Goal: Navigation & Orientation: Find specific page/section

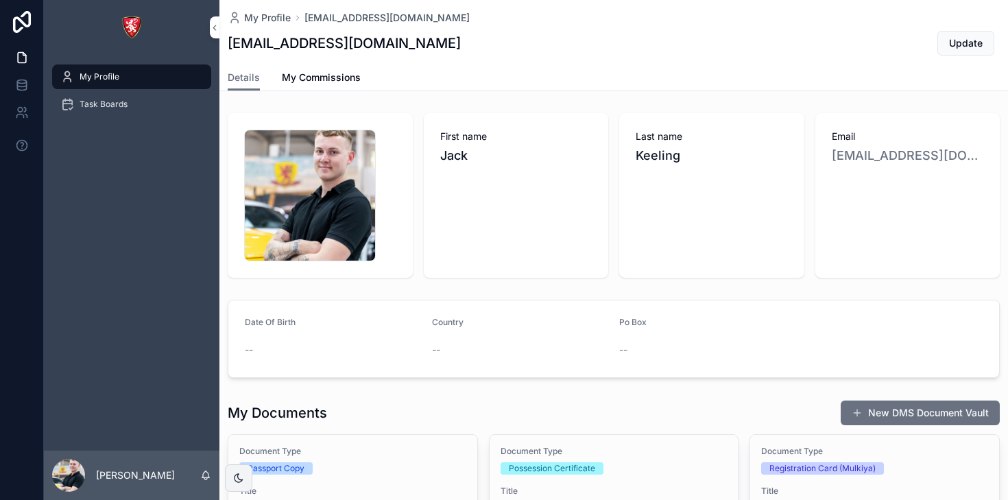
click at [0, 0] on icon "scrollable content" at bounding box center [0, 0] width 0 height 0
click at [117, 101] on span "Task Boards" at bounding box center [104, 104] width 48 height 11
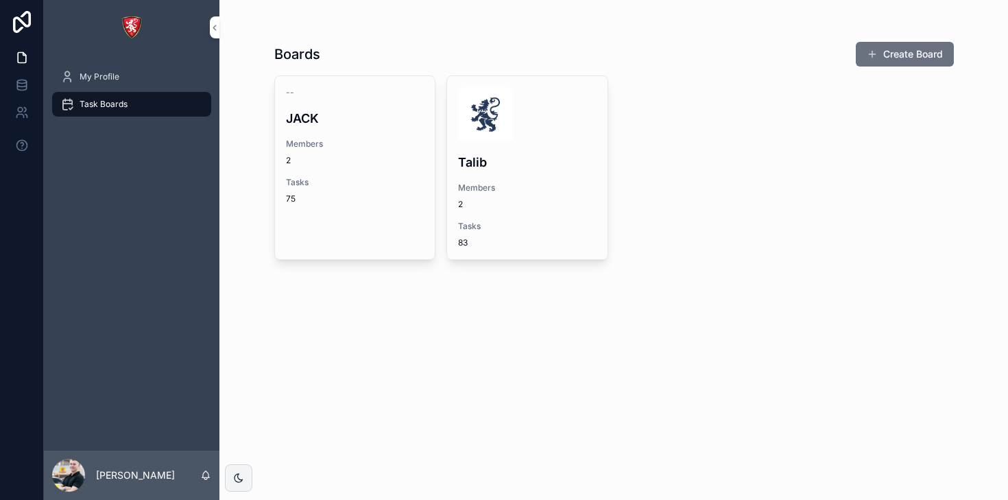
click at [367, 207] on div "-- JACK Members 2 Tasks 75" at bounding box center [355, 145] width 160 height 139
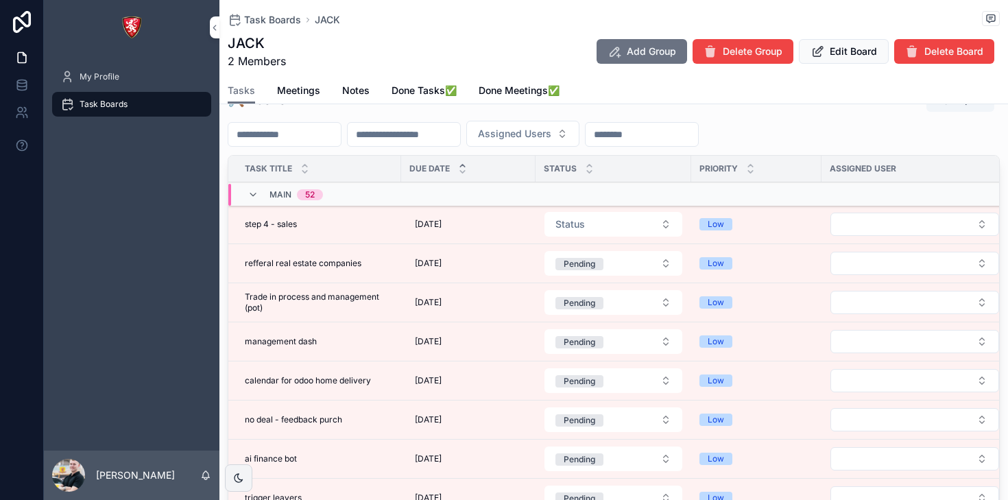
scroll to position [88, 0]
click at [442, 221] on span "[DATE]" at bounding box center [428, 222] width 27 height 11
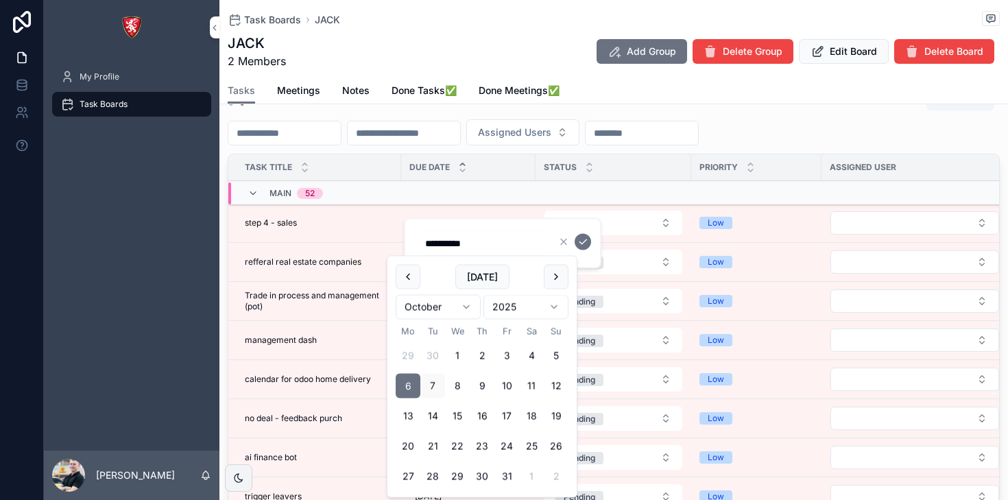
click at [682, 108] on div "🛠 Tasks Import" at bounding box center [614, 98] width 772 height 26
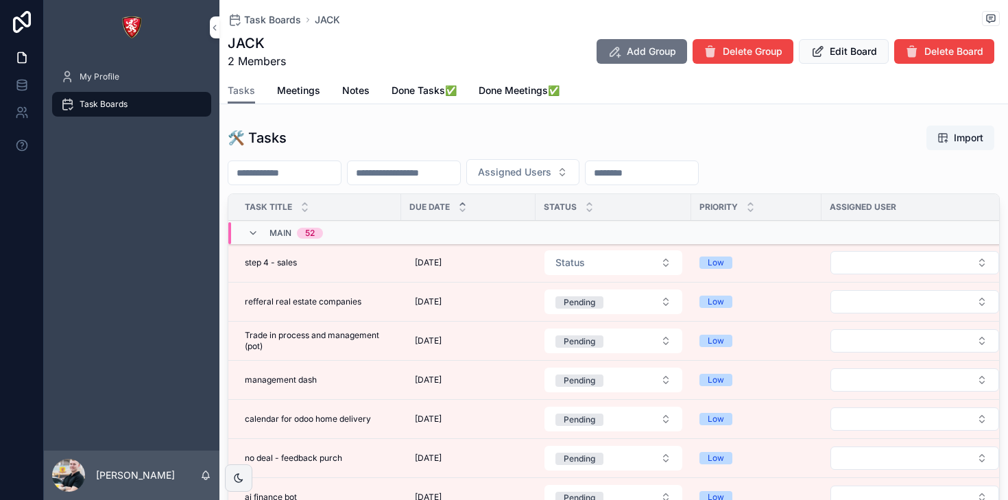
scroll to position [50, 0]
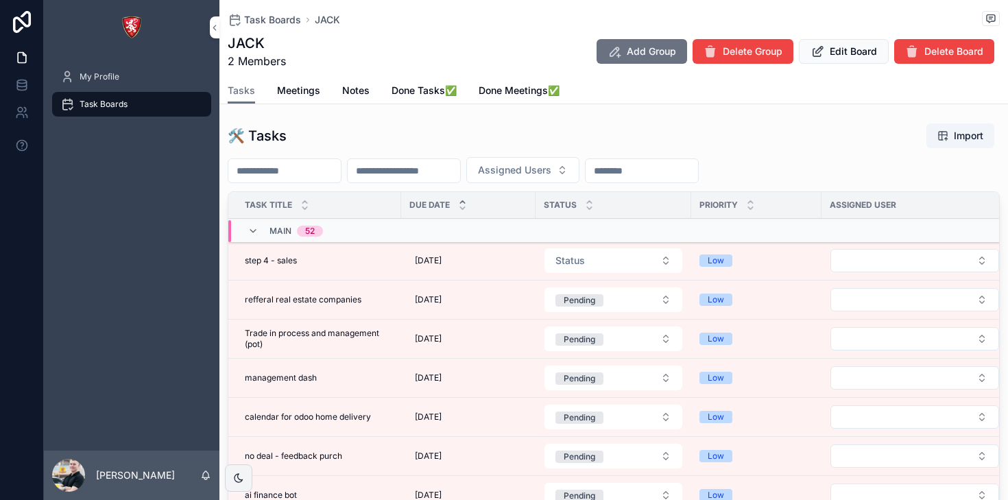
click at [310, 90] on span "Meetings" at bounding box center [298, 91] width 43 height 14
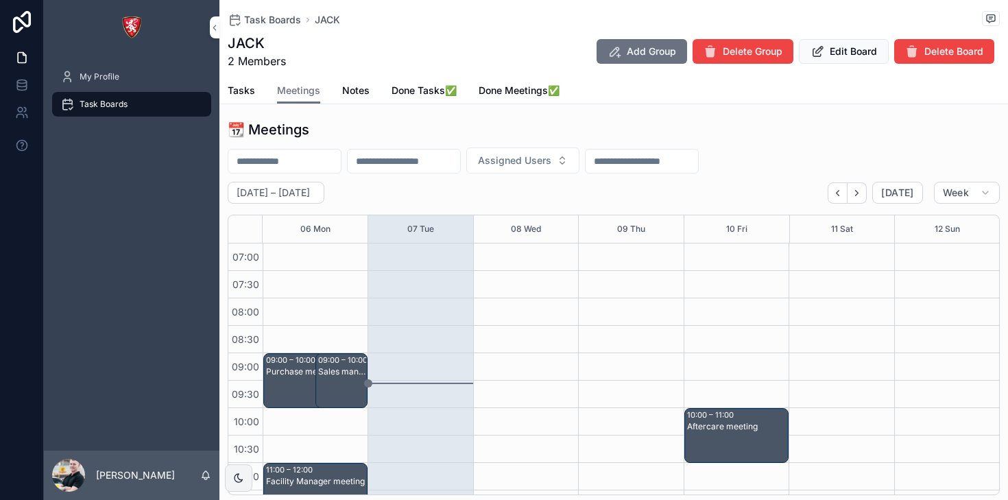
click at [579, 167] on button "Assigned Users" at bounding box center [522, 160] width 113 height 26
type input "****"
click at [542, 219] on span "[PERSON_NAME]" at bounding box center [551, 216] width 141 height 14
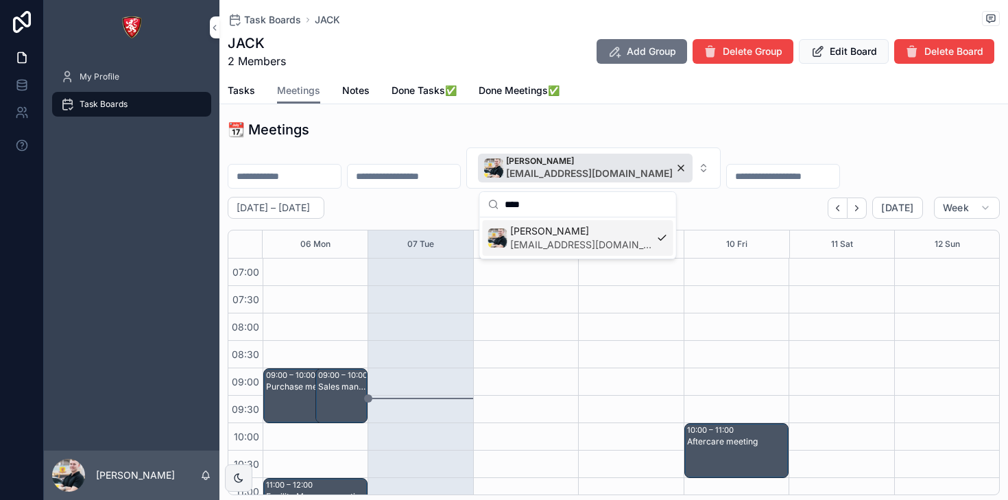
click at [762, 118] on div "📆 Meetings Jack Keeling jack@albacars.ae October 06 – 12 Today Week 06 Mon 07 T…" at bounding box center [613, 308] width 789 height 386
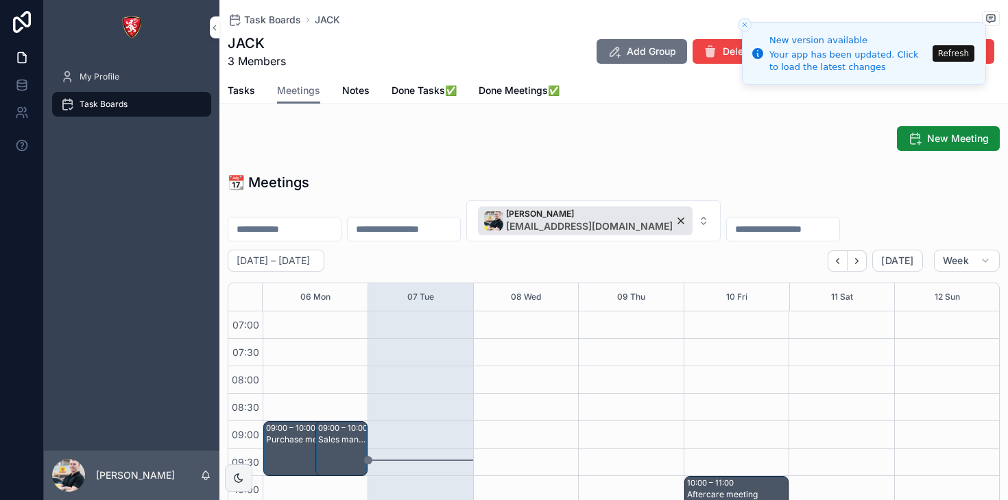
scroll to position [384, 0]
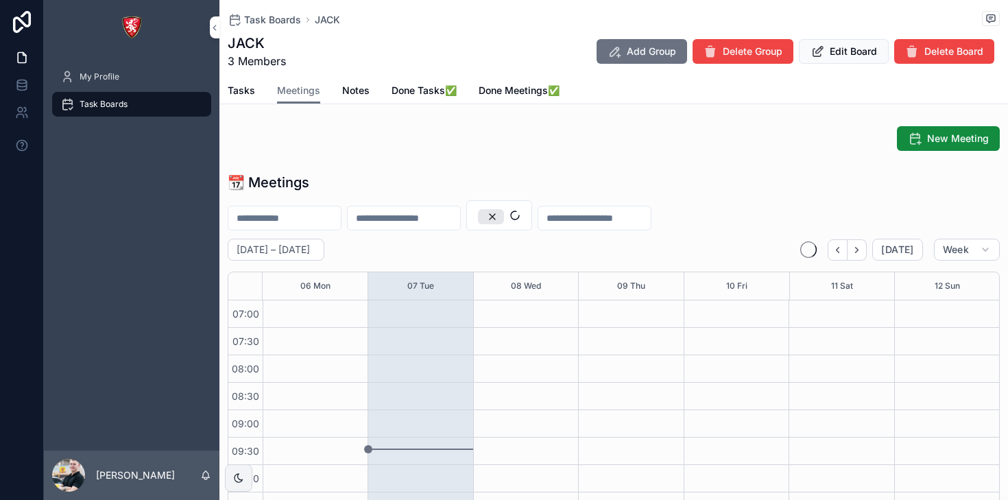
scroll to position [384, 0]
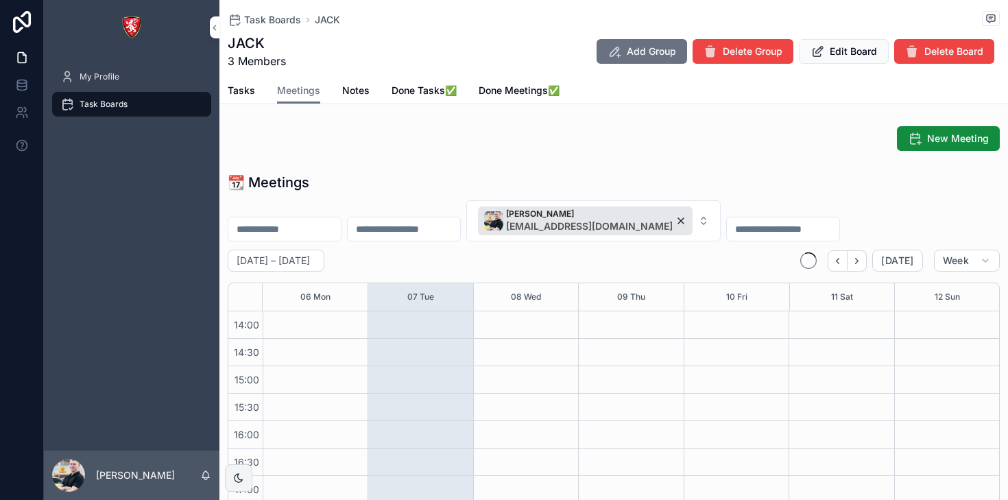
click at [624, 221] on div "Jack Keeling jack@albacars.ae" at bounding box center [585, 220] width 215 height 29
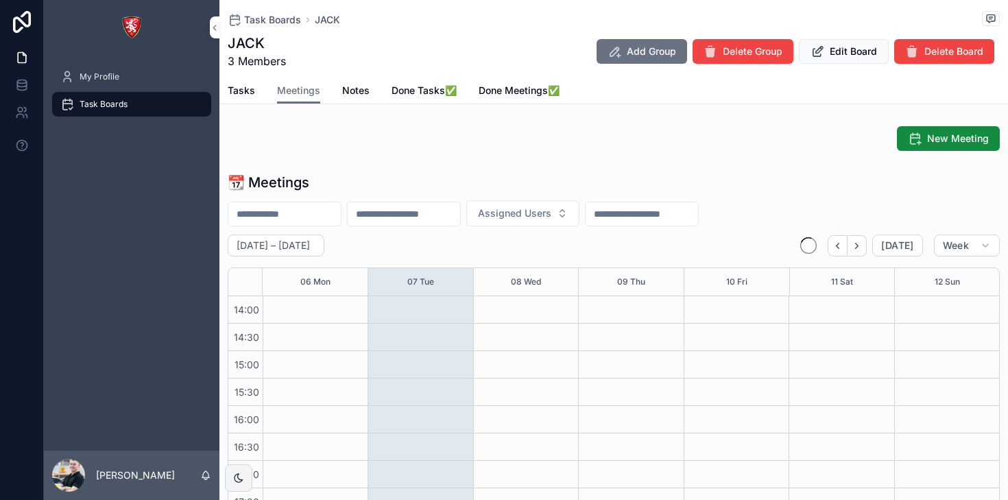
click at [247, 89] on span "Tasks" at bounding box center [241, 91] width 27 height 14
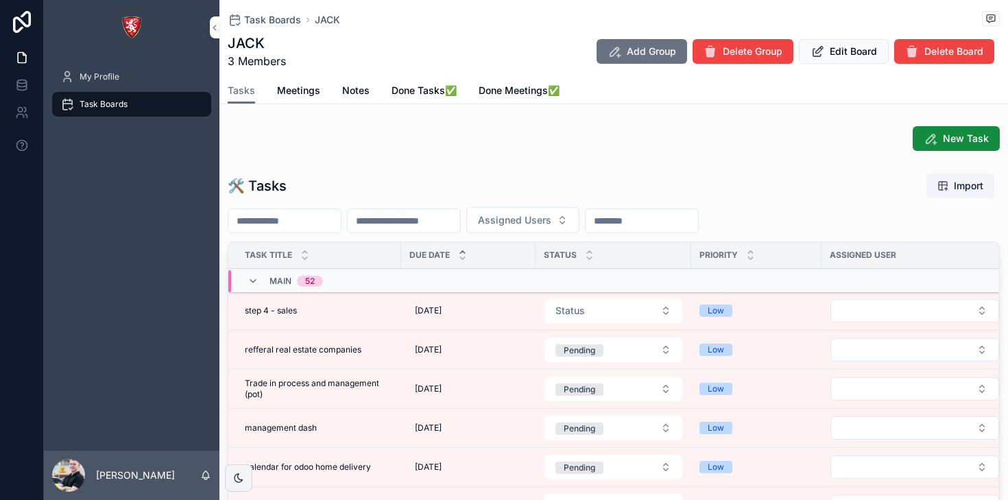
click at [305, 97] on span "Meetings" at bounding box center [298, 91] width 43 height 14
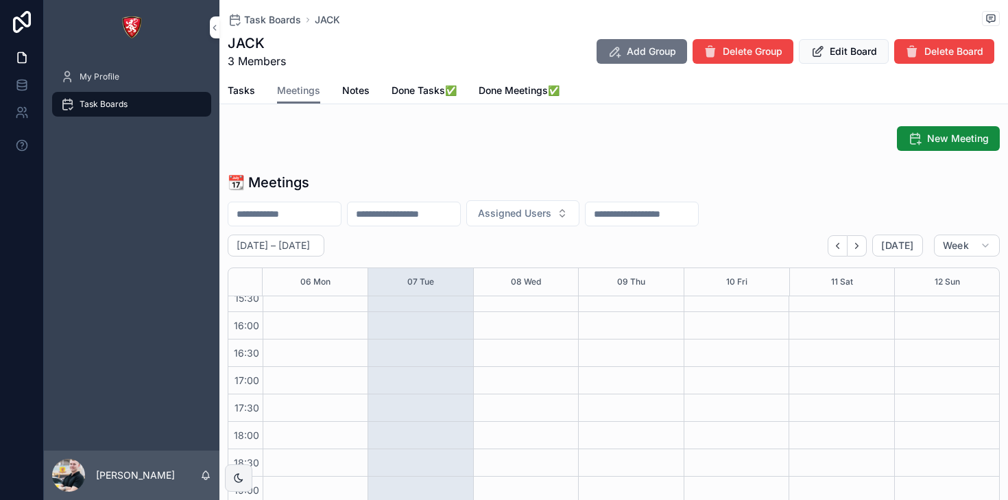
scroll to position [573, 0]
click at [249, 97] on link "Tasks" at bounding box center [241, 91] width 27 height 27
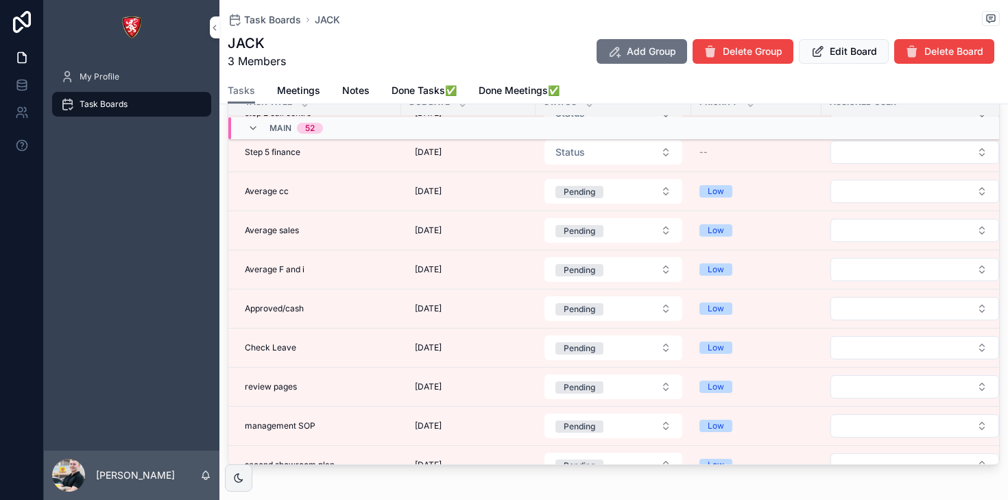
scroll to position [492, 0]
click at [21, 83] on icon at bounding box center [21, 81] width 9 height 3
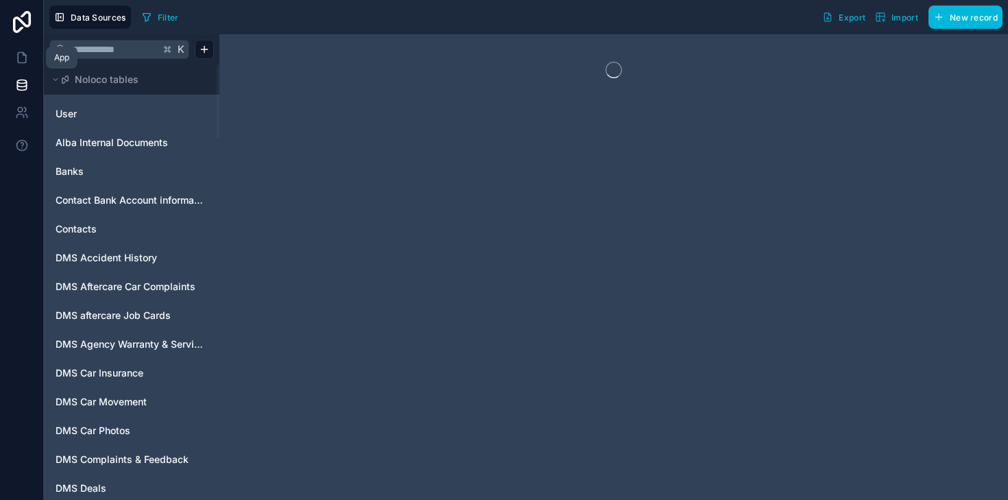
click at [23, 51] on icon at bounding box center [22, 58] width 14 height 14
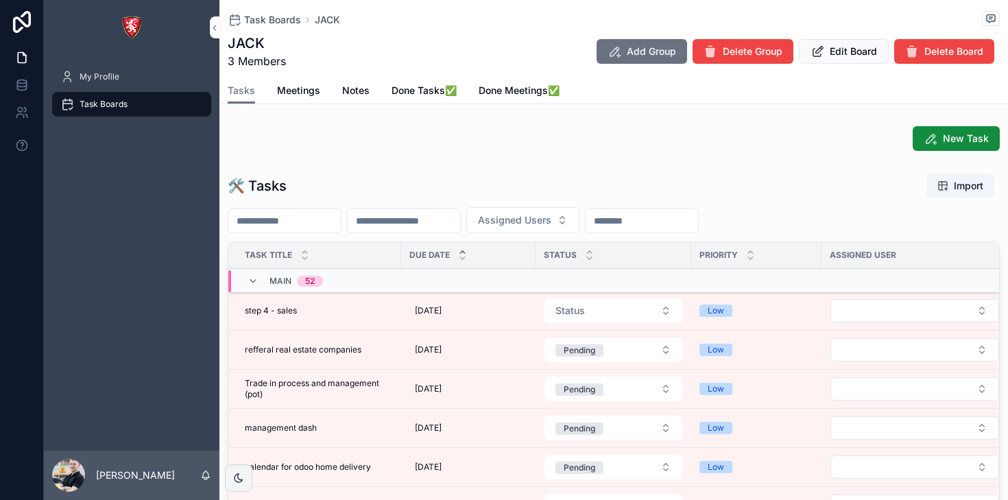
click at [311, 94] on span "Meetings" at bounding box center [298, 91] width 43 height 14
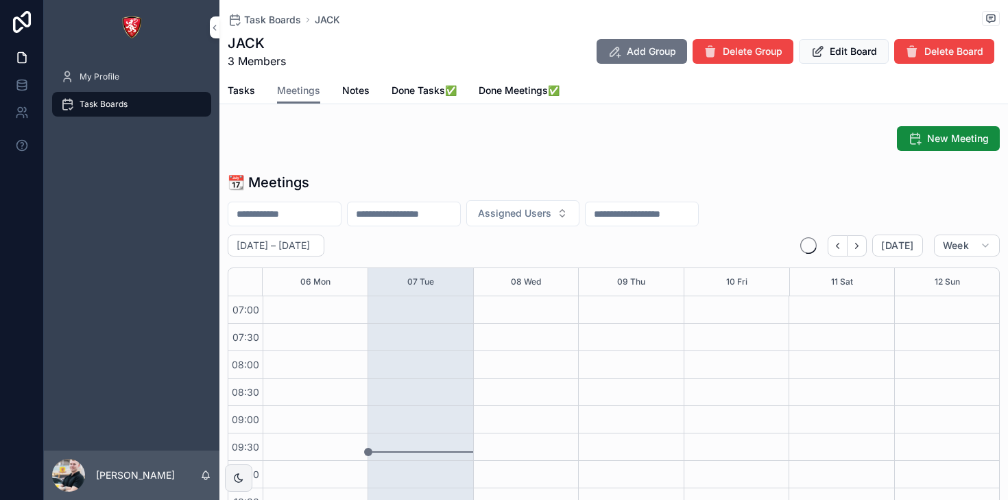
scroll to position [384, 0]
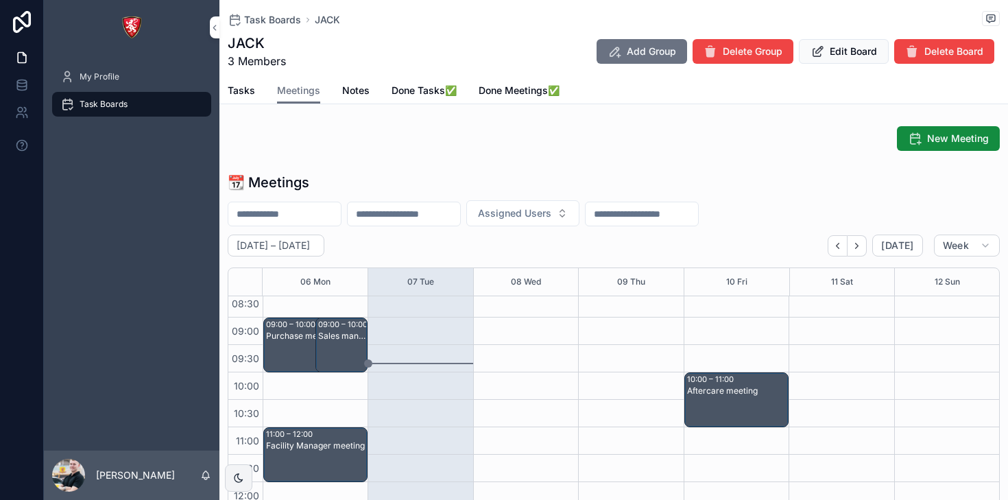
scroll to position [115, 0]
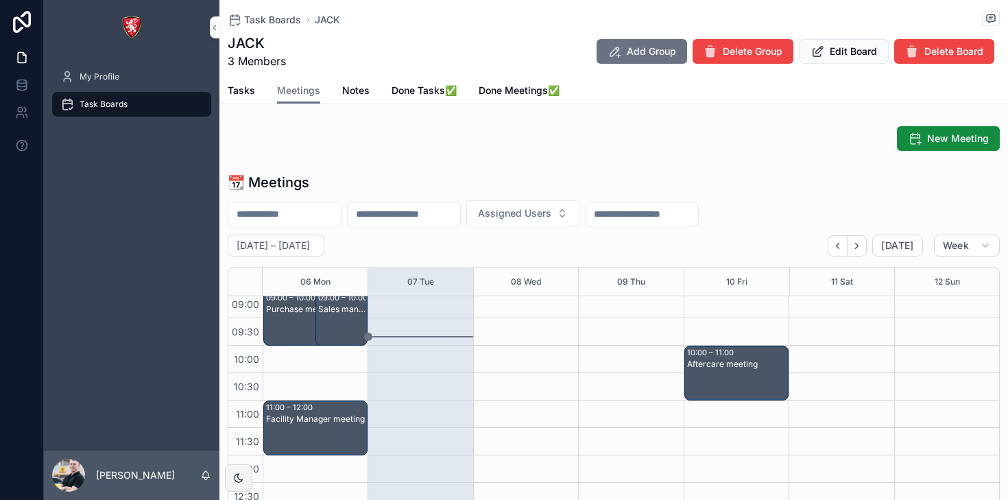
click at [248, 99] on link "Tasks" at bounding box center [241, 91] width 27 height 27
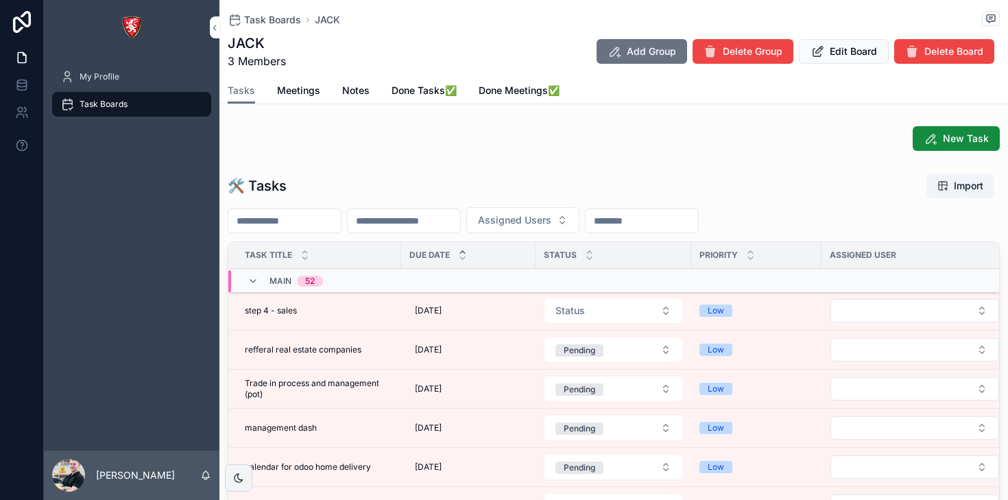
click at [317, 93] on span "Meetings" at bounding box center [298, 91] width 43 height 14
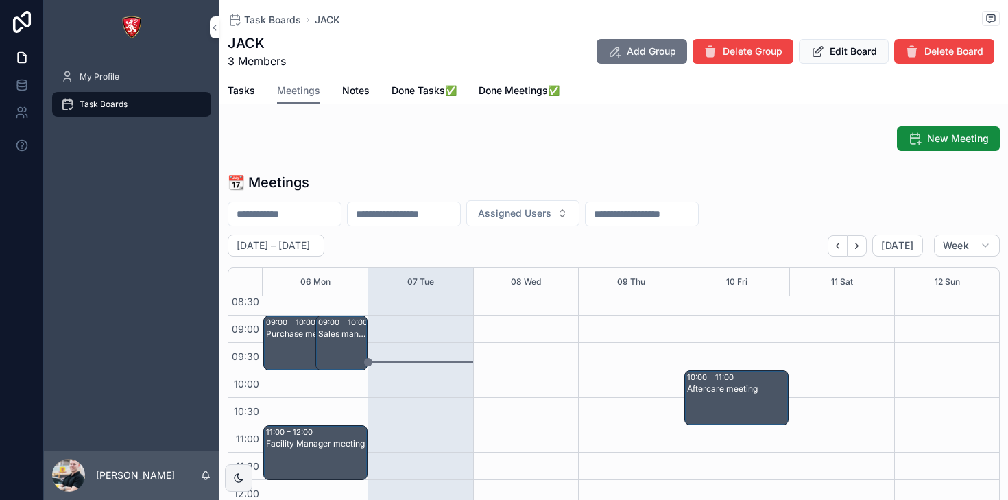
scroll to position [88, 0]
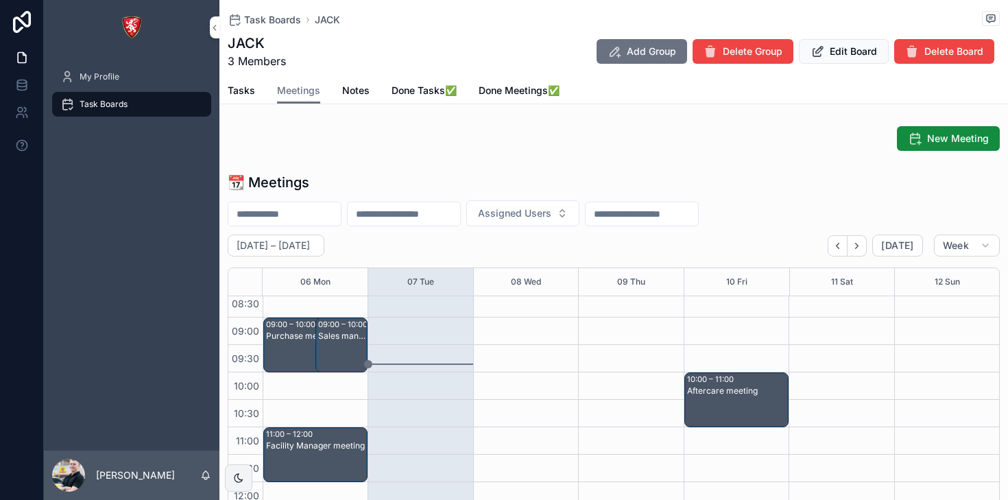
click at [287, 23] on span "Task Boards" at bounding box center [272, 20] width 57 height 14
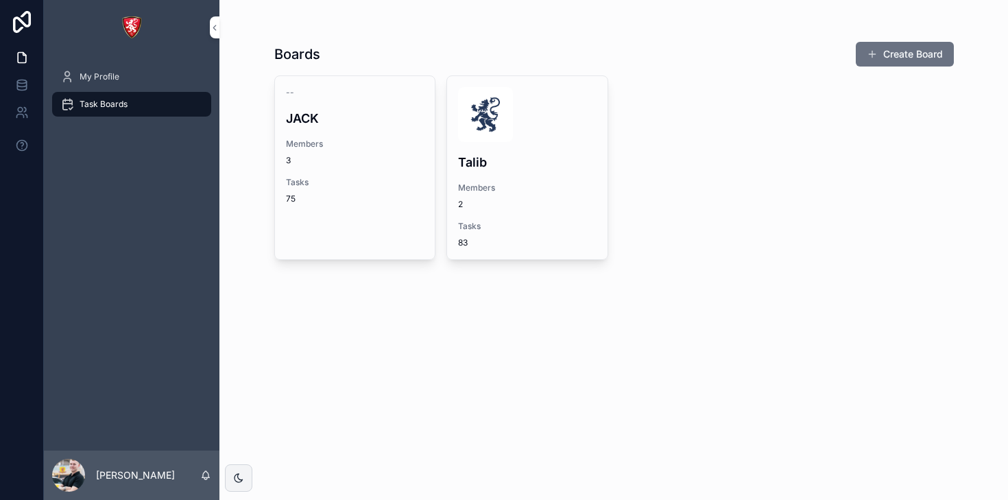
click at [490, 148] on div "Talib Members 2 Tasks 83" at bounding box center [527, 167] width 160 height 183
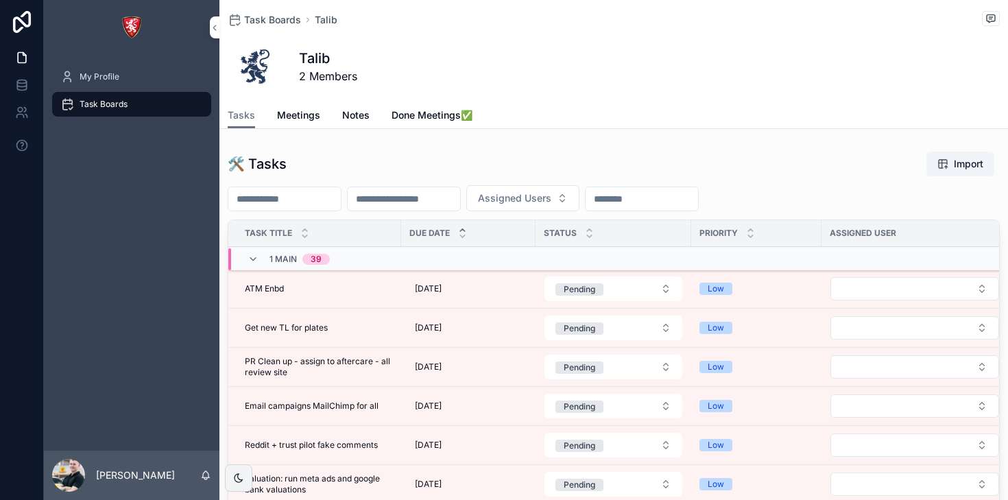
click at [319, 121] on div "Tasks Meetings Notes Done Meetings✅" at bounding box center [614, 115] width 772 height 26
click at [310, 118] on span "Meetings" at bounding box center [298, 115] width 43 height 14
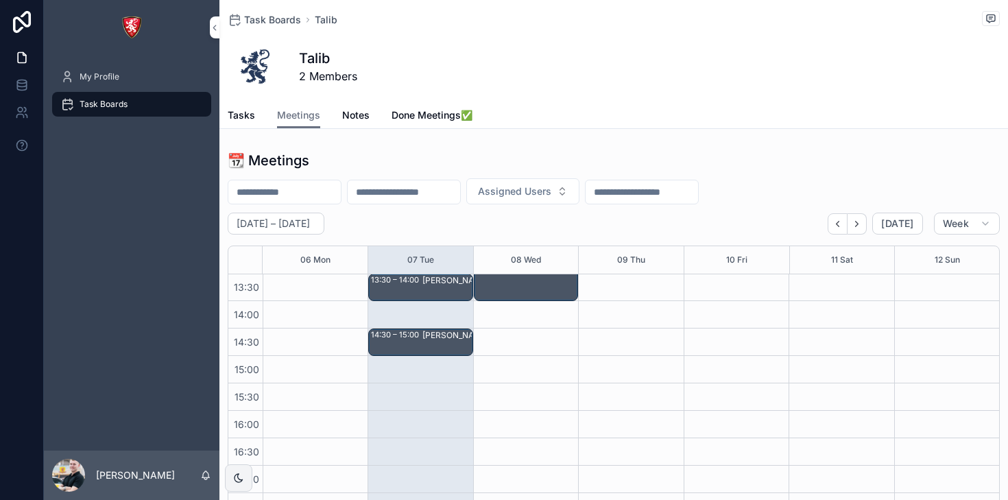
scroll to position [353, 0]
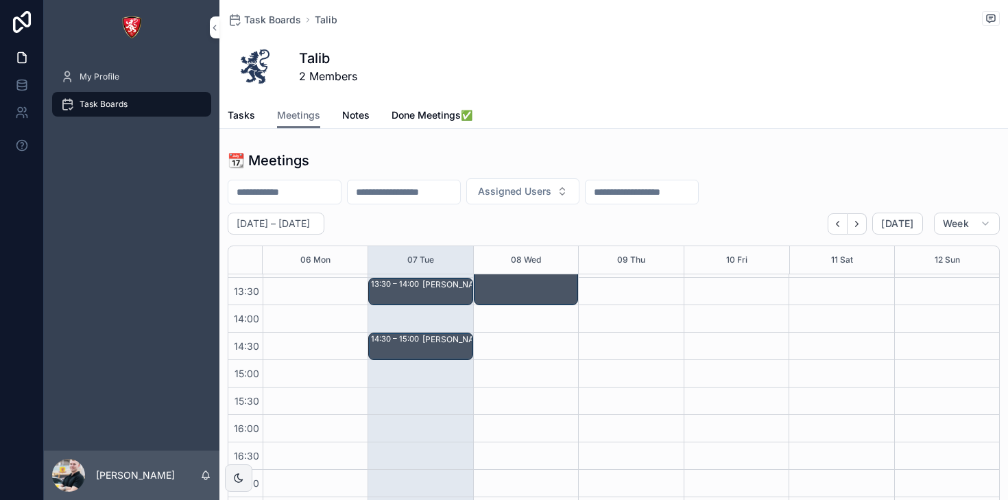
click at [252, 115] on span "Tasks" at bounding box center [241, 115] width 27 height 14
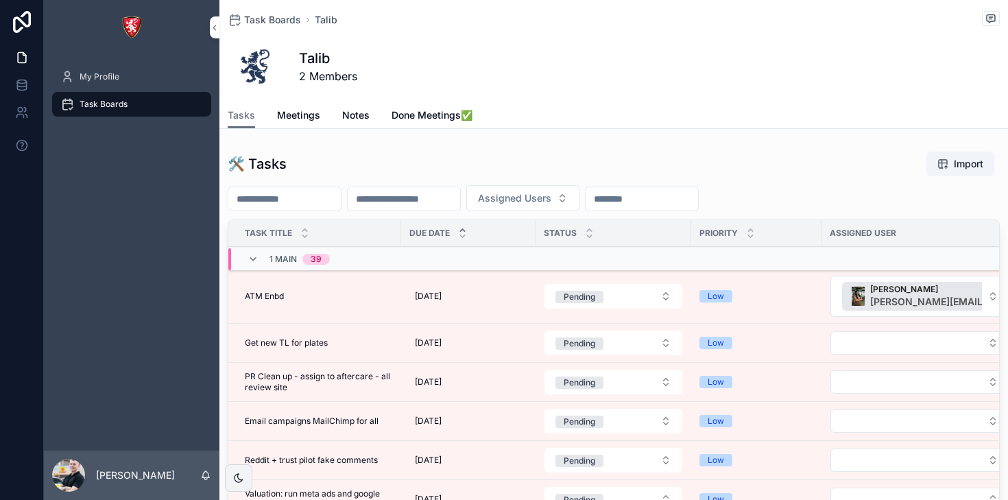
click at [298, 120] on span "Meetings" at bounding box center [298, 115] width 43 height 14
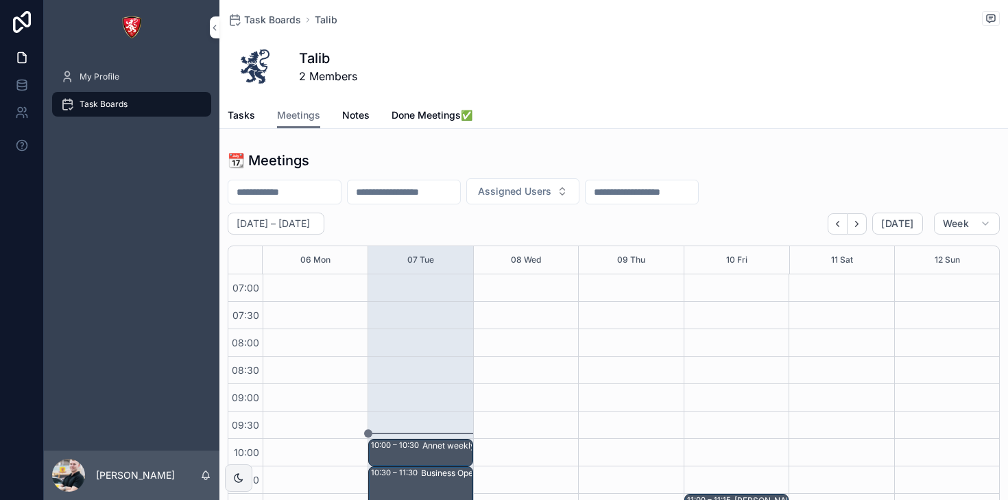
scroll to position [384, 0]
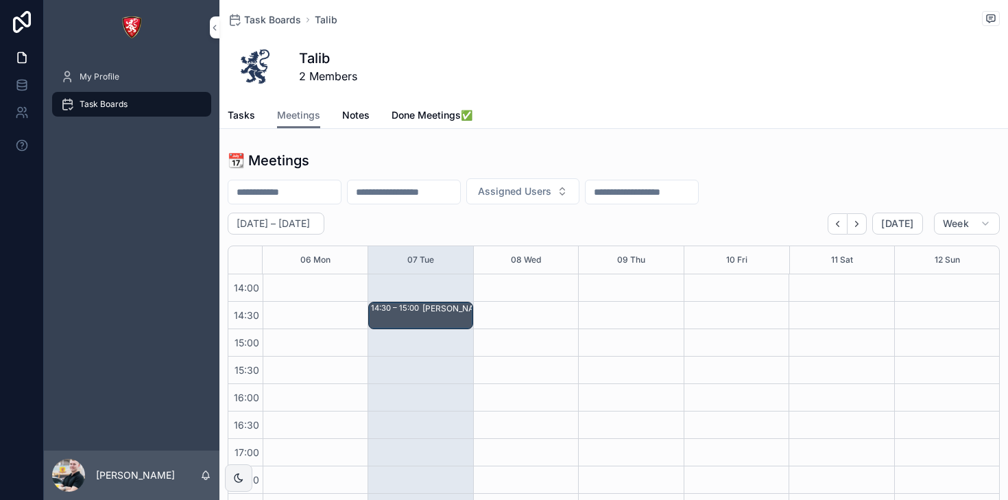
click at [256, 23] on span "Task Boards" at bounding box center [272, 20] width 57 height 14
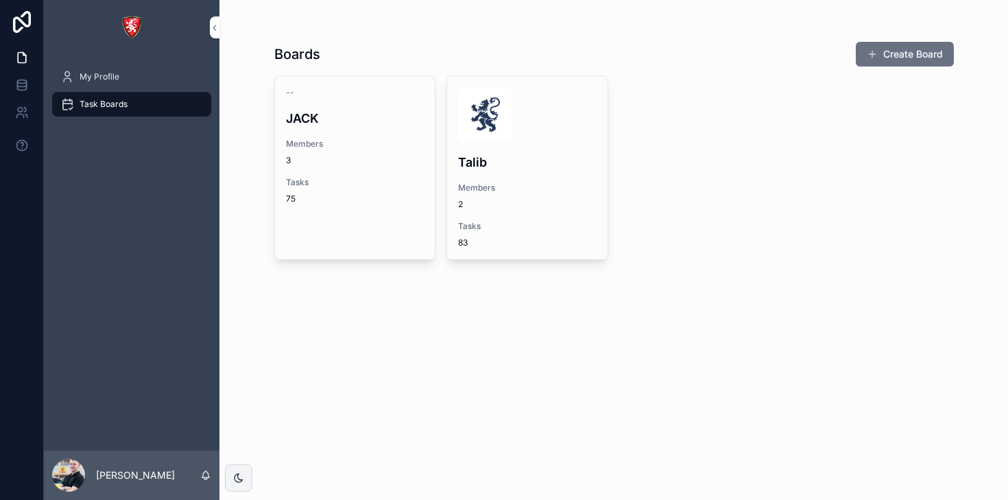
click at [354, 121] on h4 "JACK" at bounding box center [355, 118] width 139 height 19
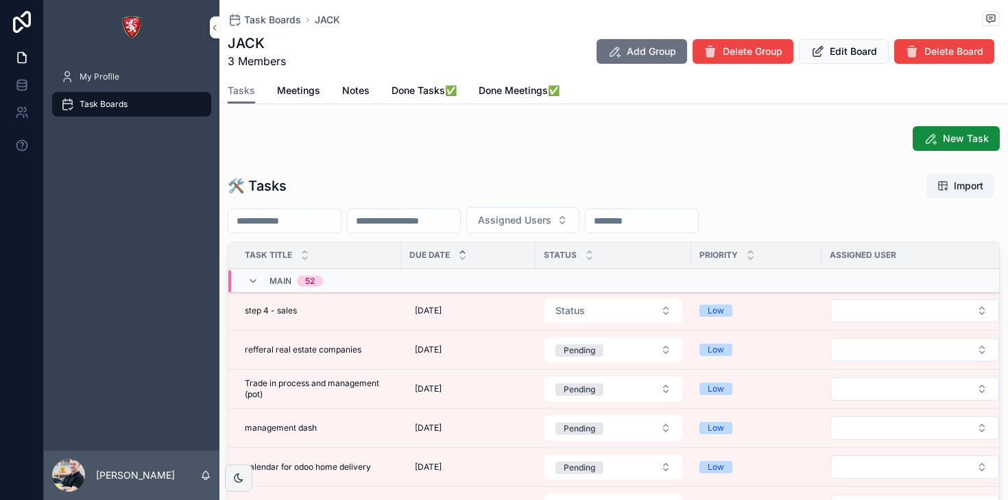
click at [292, 87] on span "Meetings" at bounding box center [298, 91] width 43 height 14
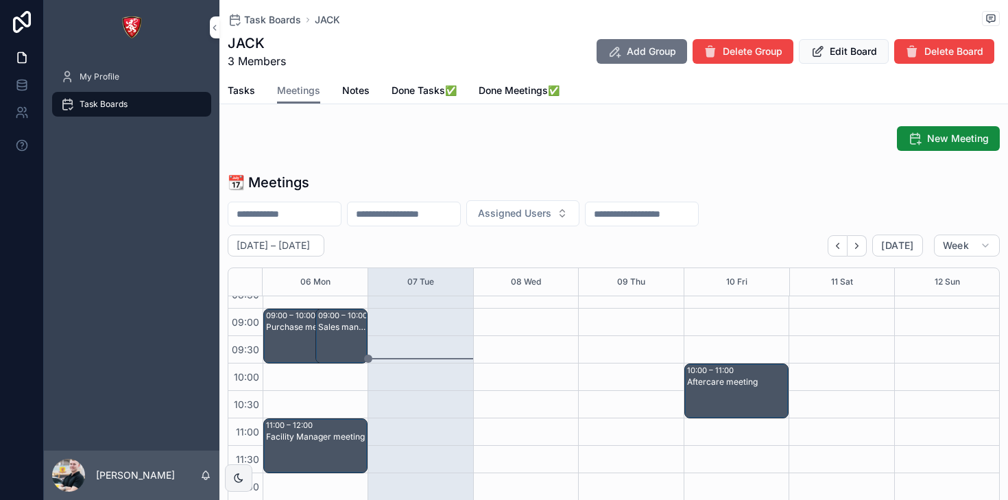
scroll to position [106, 0]
